Goal: Contribute content

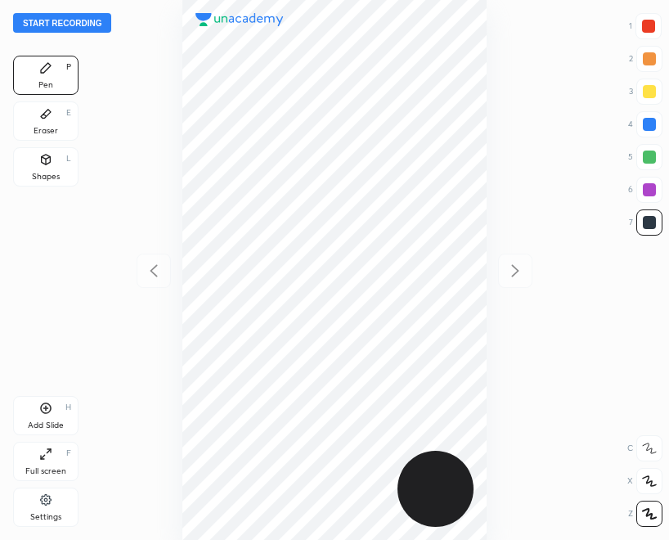
scroll to position [540, 406]
click at [66, 16] on button "Start recording" at bounding box center [62, 23] width 98 height 20
click at [49, 128] on div "Eraser" at bounding box center [46, 131] width 25 height 8
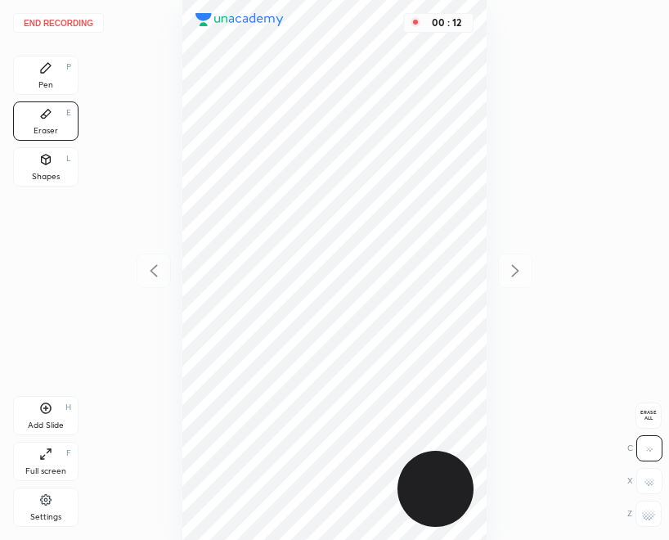
click at [650, 406] on div "Erase all" at bounding box center [648, 415] width 26 height 26
click at [59, 69] on div "Pen P" at bounding box center [45, 75] width 65 height 39
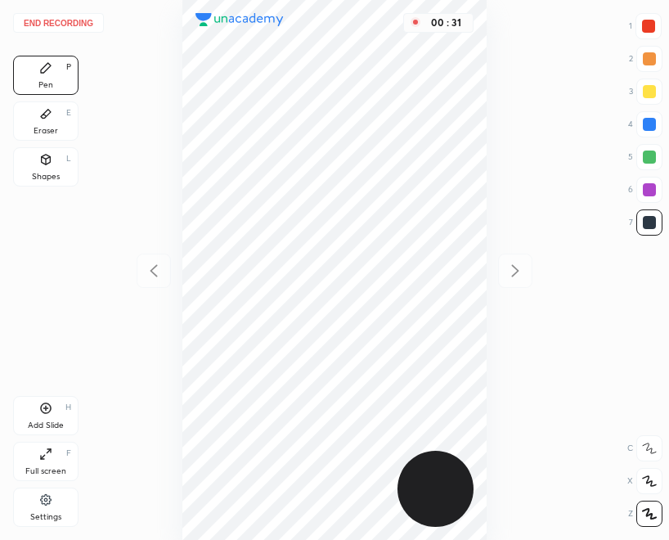
click at [488, 72] on div "00 : 31" at bounding box center [334, 270] width 407 height 540
click at [647, 25] on div at bounding box center [648, 26] width 13 height 13
click at [52, 409] on icon at bounding box center [45, 407] width 13 height 13
click at [45, 19] on button "End recording" at bounding box center [58, 23] width 91 height 20
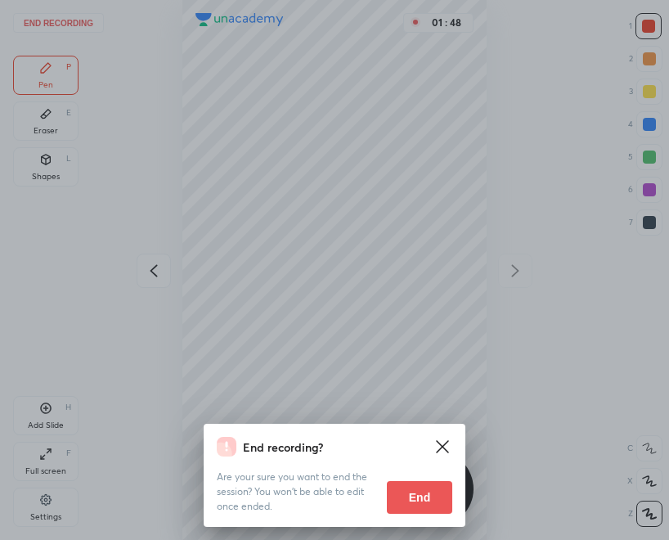
click at [419, 489] on button "End" at bounding box center [419, 497] width 65 height 33
